Goal: Transaction & Acquisition: Purchase product/service

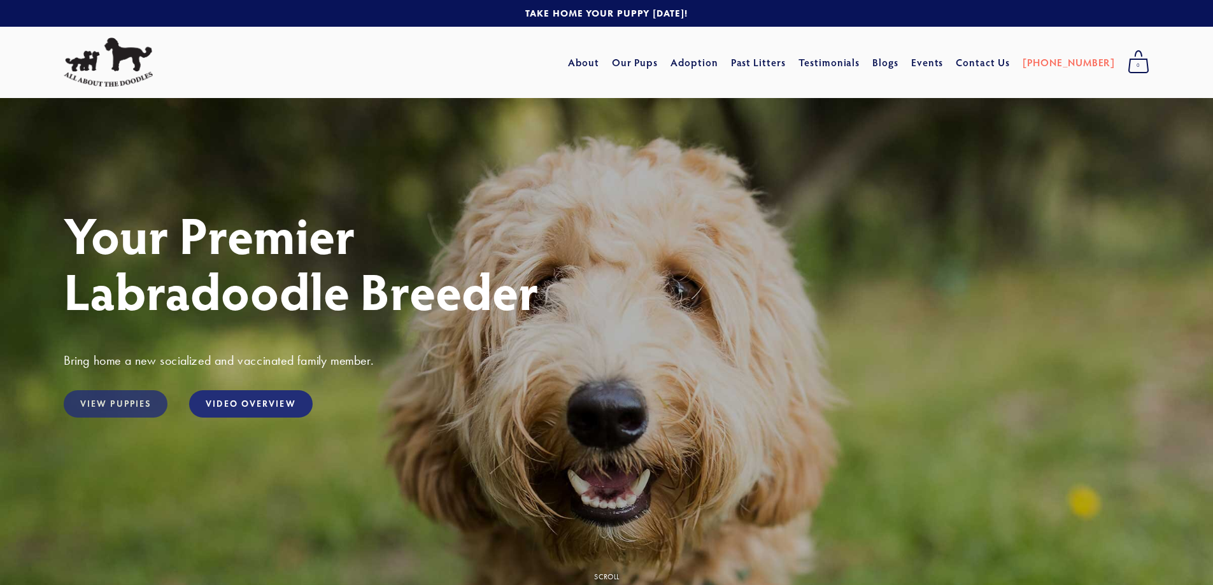
click at [102, 403] on link "View Puppies" at bounding box center [116, 403] width 104 height 27
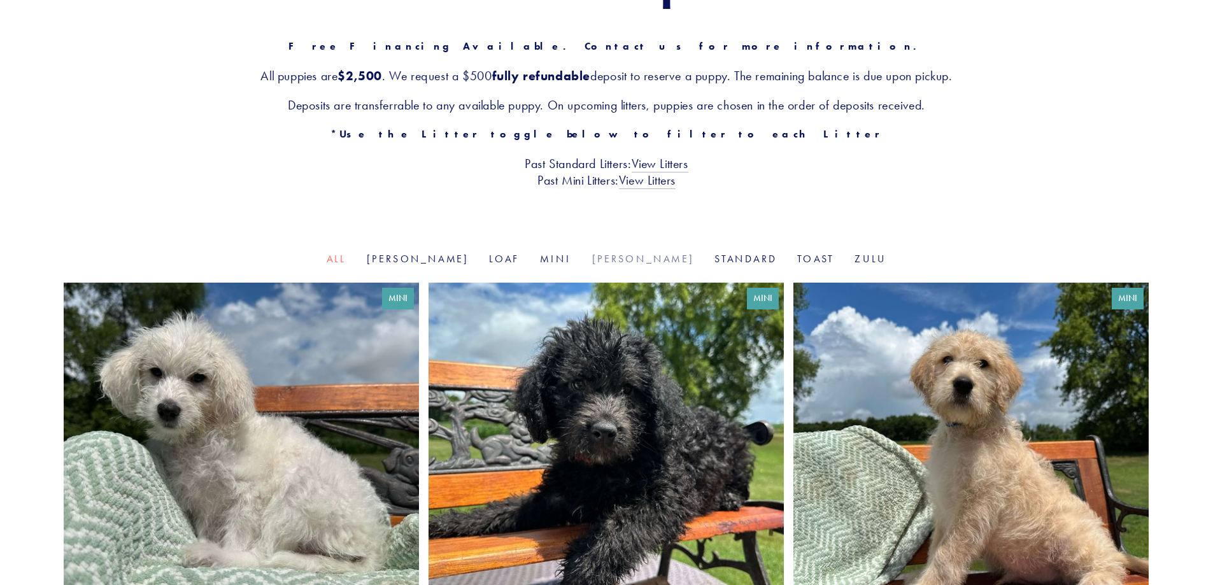
scroll to position [191, 0]
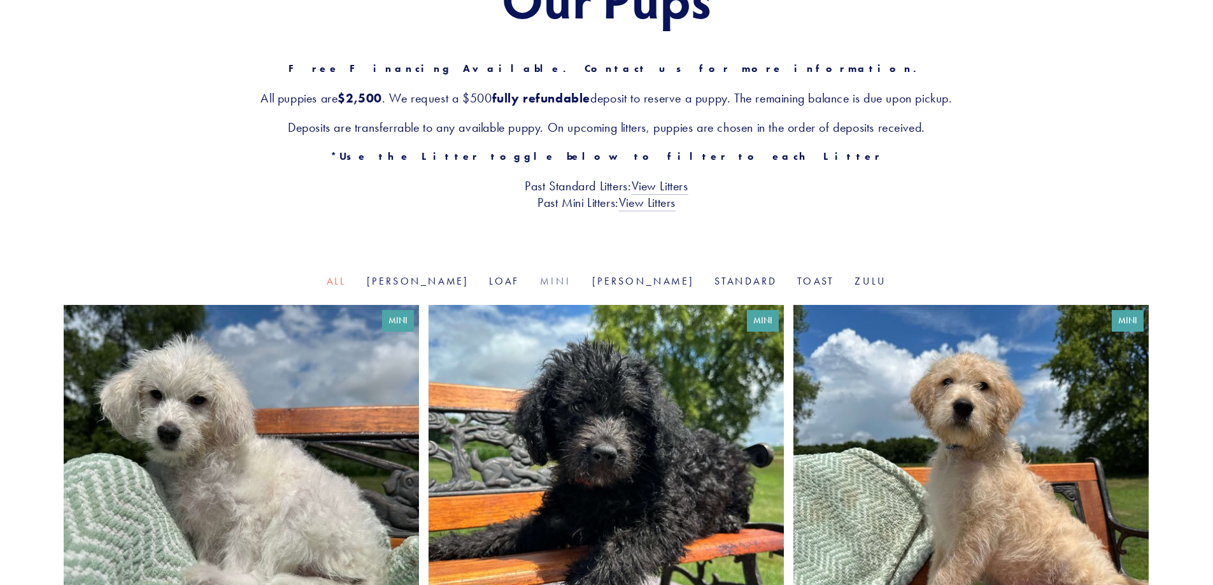
click at [557, 282] on link "Mini" at bounding box center [555, 281] width 31 height 12
